Goal: Task Accomplishment & Management: Manage account settings

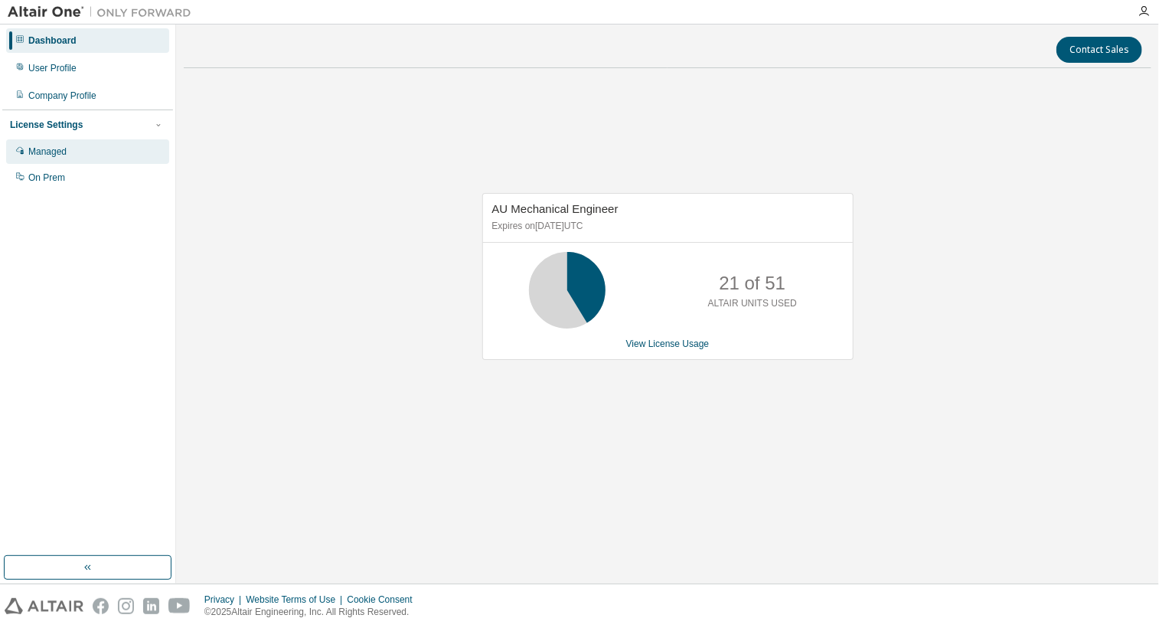
click at [60, 145] on div "Managed" at bounding box center [47, 151] width 38 height 12
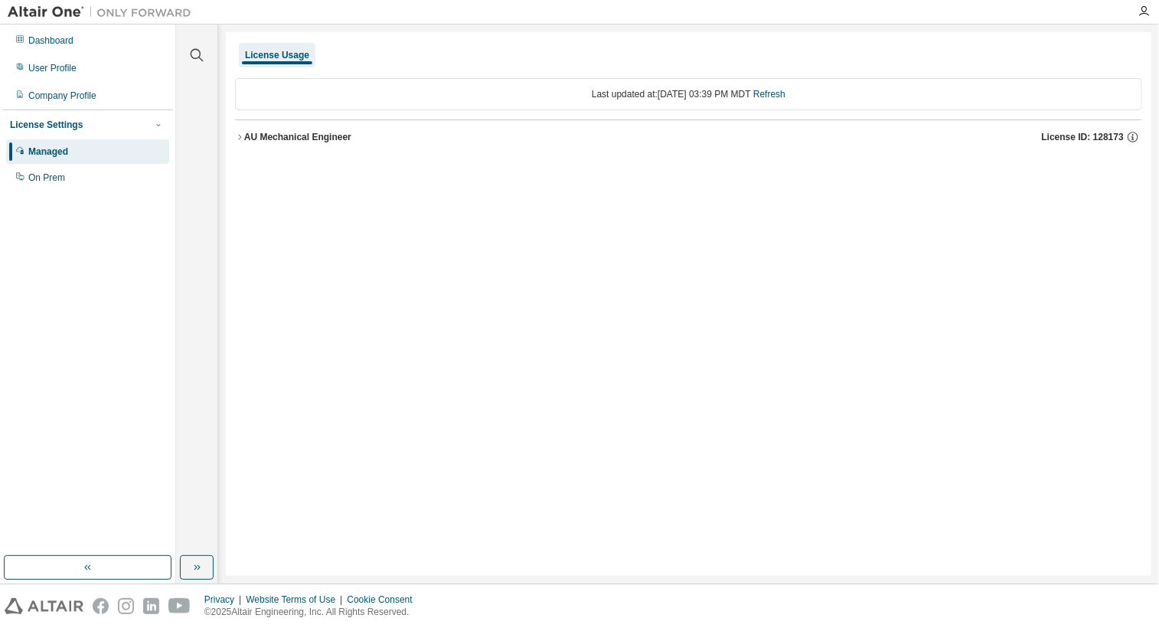
click at [273, 147] on button "AU Mechanical Engineer License ID: 128173" at bounding box center [688, 137] width 907 height 34
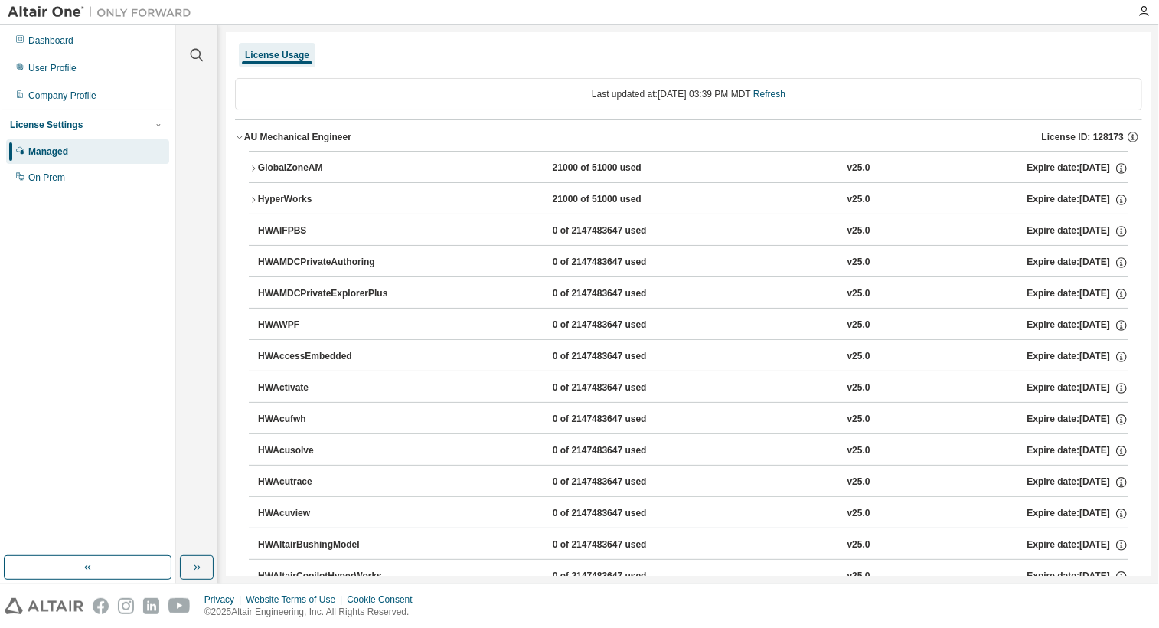
click at [253, 193] on button "HyperWorks 21000 of 51000 used v25.0 Expire date: 2025-11-28" at bounding box center [689, 200] width 880 height 34
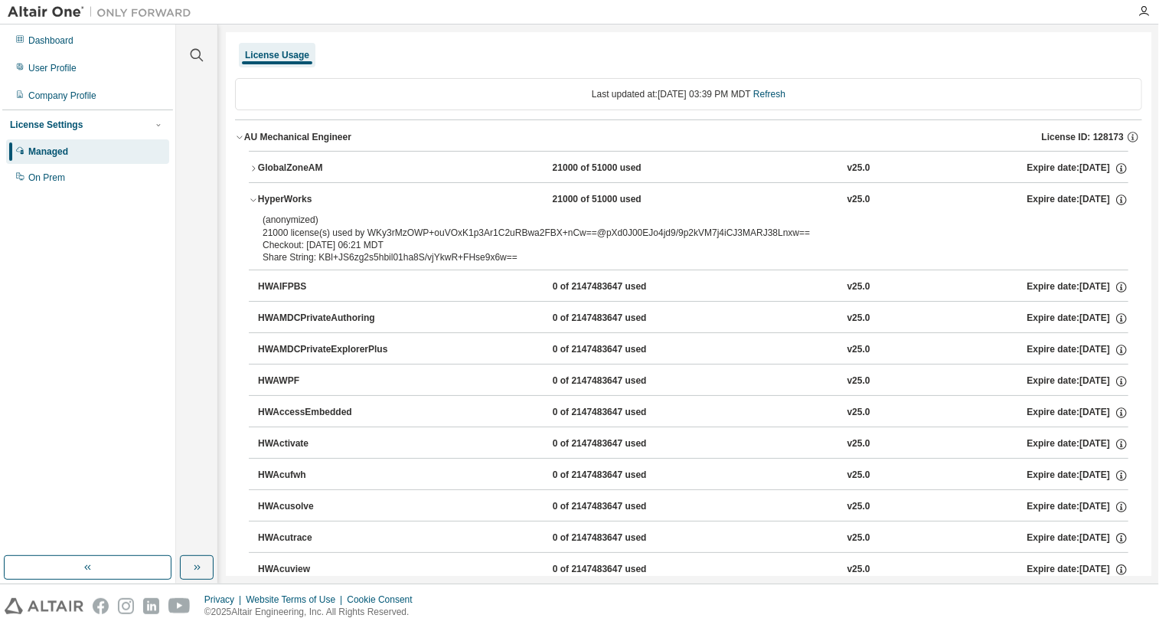
click at [253, 193] on button "HyperWorks 21000 of 51000 used v25.0 Expire date: 2025-11-28" at bounding box center [689, 200] width 880 height 34
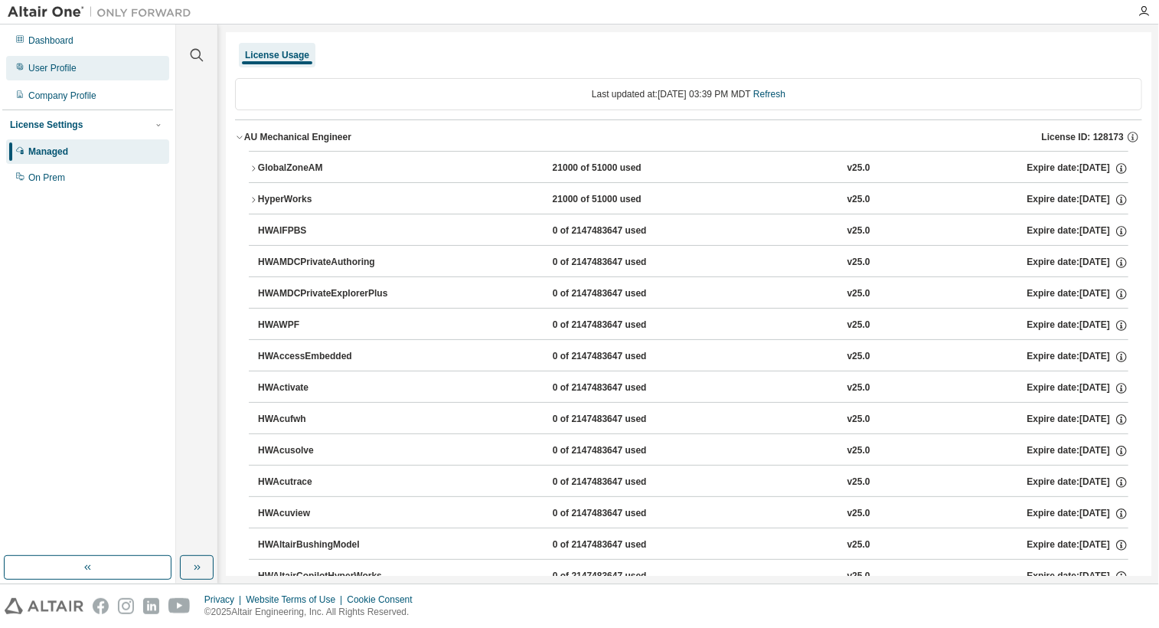
click at [48, 69] on div "User Profile" at bounding box center [52, 68] width 48 height 12
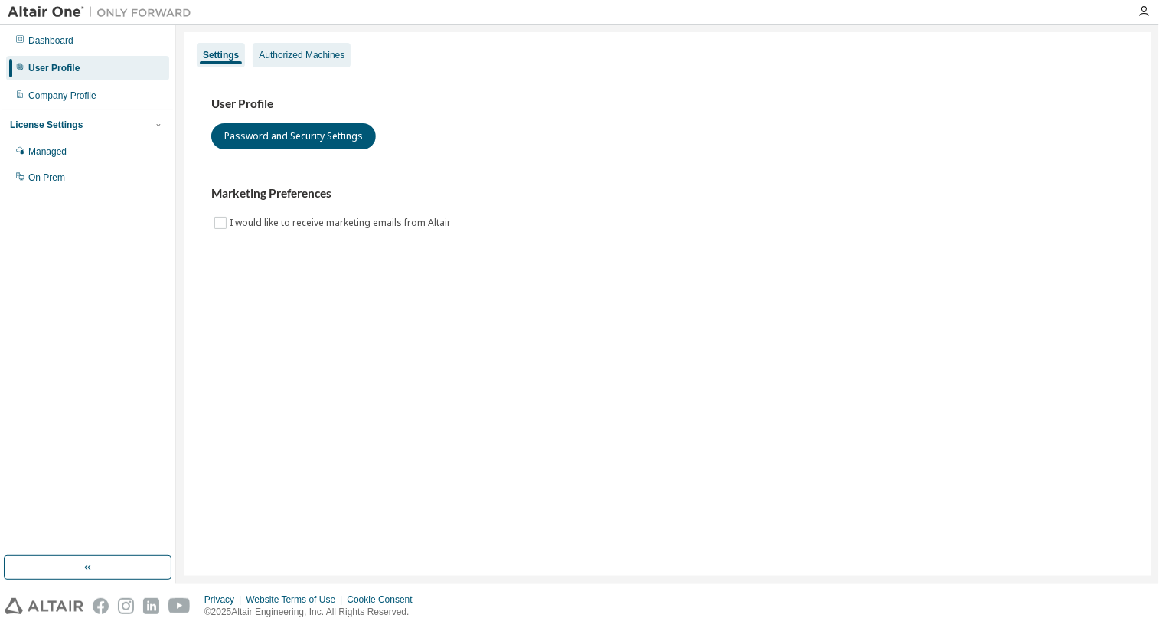
click at [308, 57] on div "Authorized Machines" at bounding box center [302, 55] width 86 height 12
